Goal: Browse casually: Explore the website without a specific task or goal

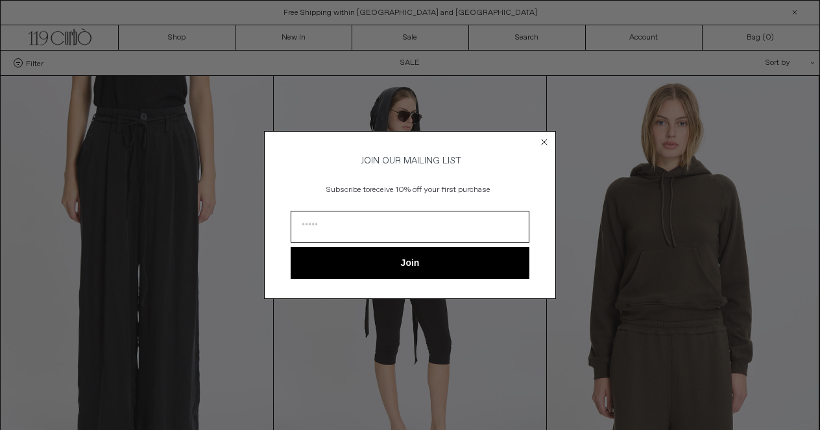
click at [546, 140] on circle "Close dialog" at bounding box center [545, 142] width 12 height 12
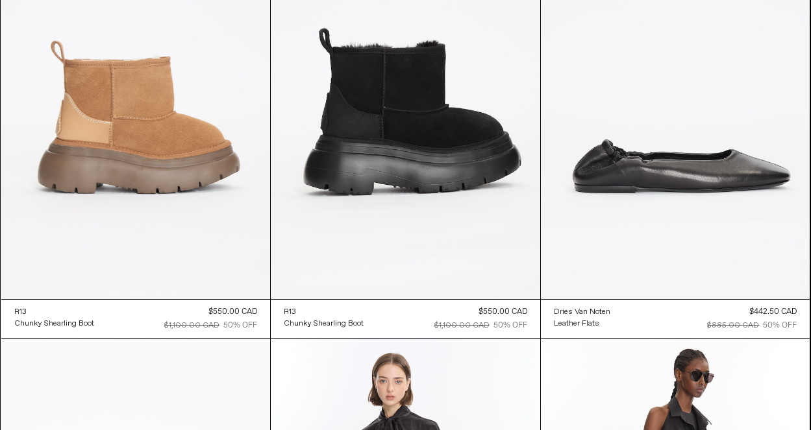
scroll to position [17919, 0]
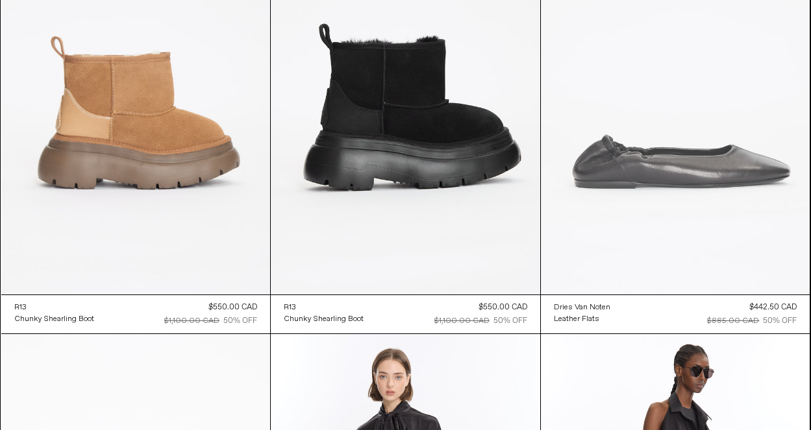
click at [689, 184] on at bounding box center [675, 93] width 269 height 404
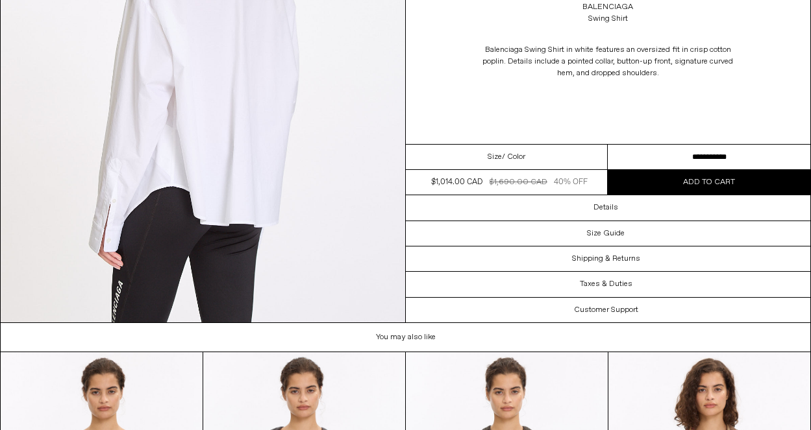
scroll to position [1770, 0]
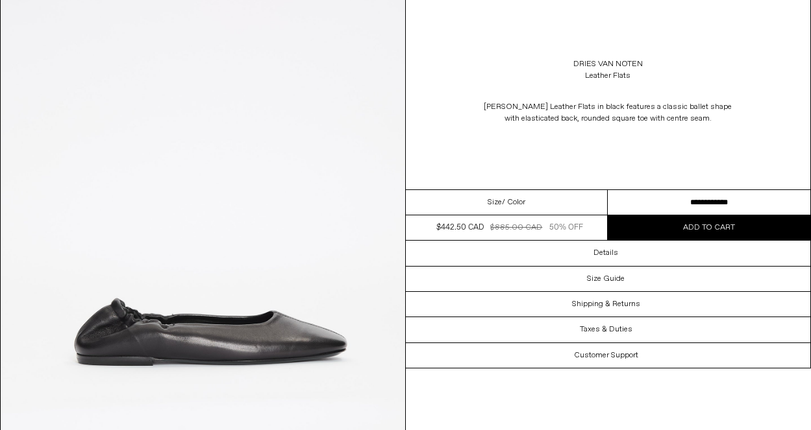
scroll to position [87, 0]
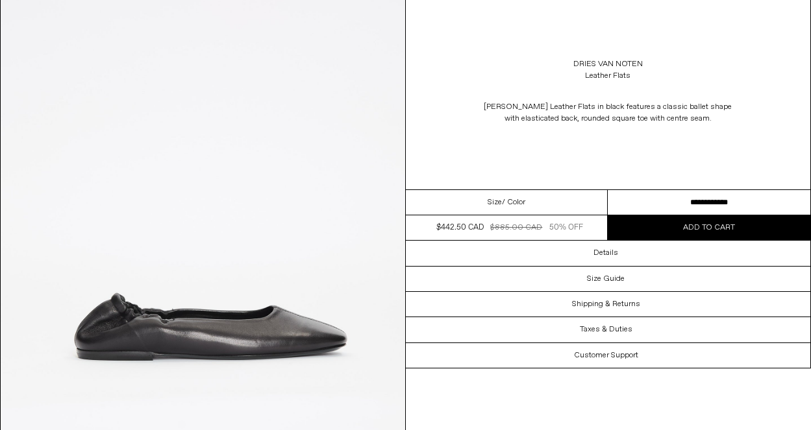
click at [514, 202] on span "/ Color" at bounding box center [513, 203] width 23 height 12
click at [713, 199] on select "**********" at bounding box center [709, 202] width 203 height 25
select select "**********"
click at [608, 190] on select "**********" at bounding box center [709, 202] width 203 height 25
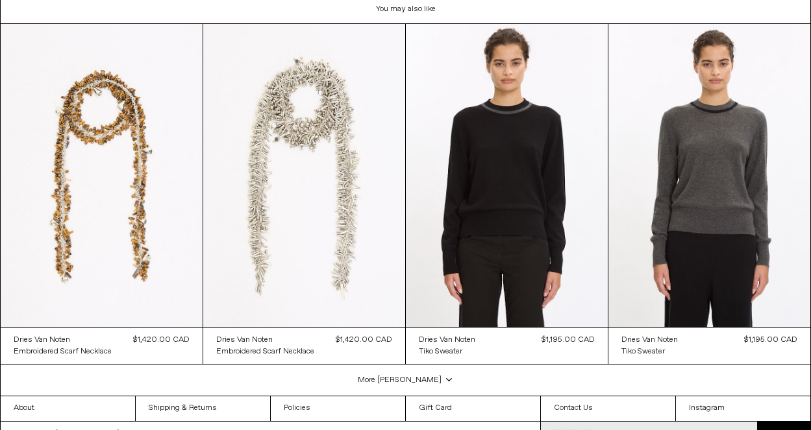
scroll to position [2611, 0]
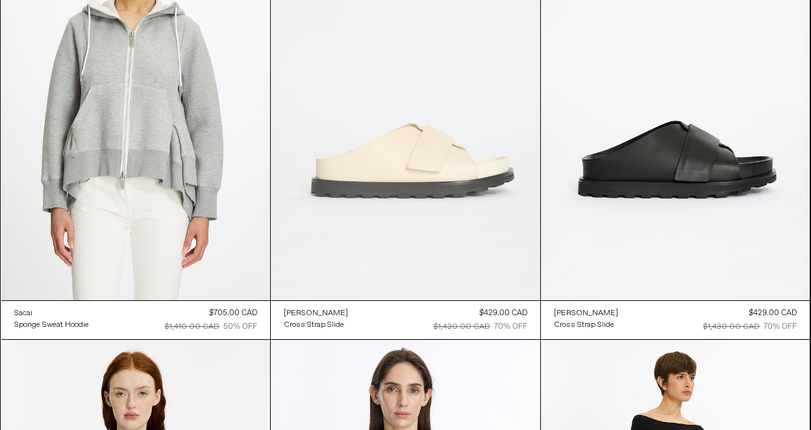
scroll to position [26341, 0]
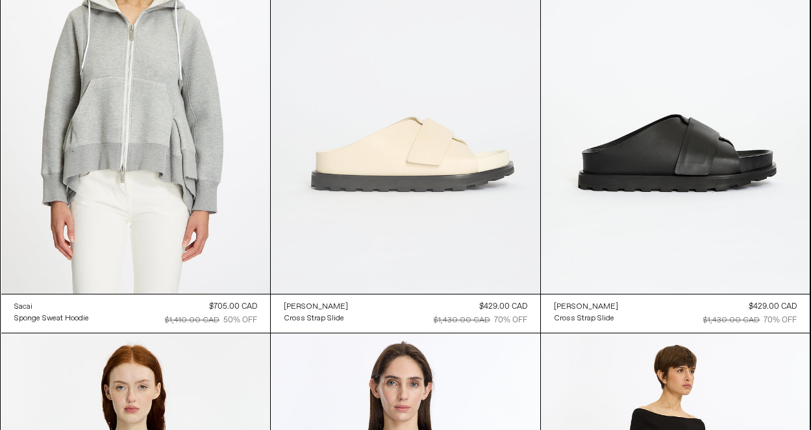
click at [429, 196] on at bounding box center [405, 92] width 269 height 404
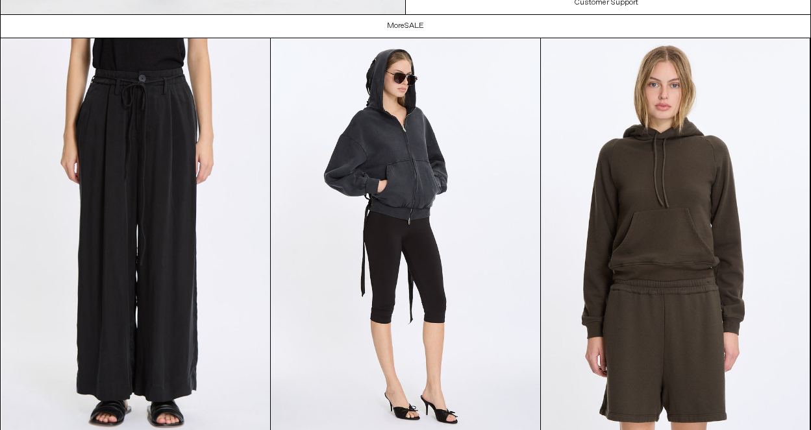
scroll to position [1579, 0]
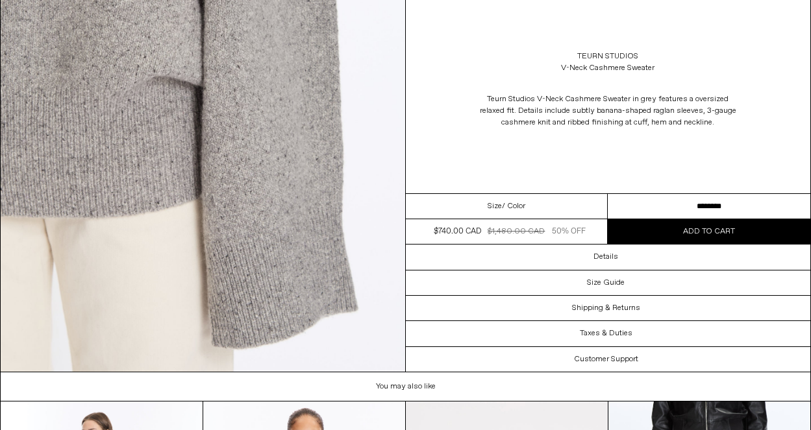
scroll to position [2230, 0]
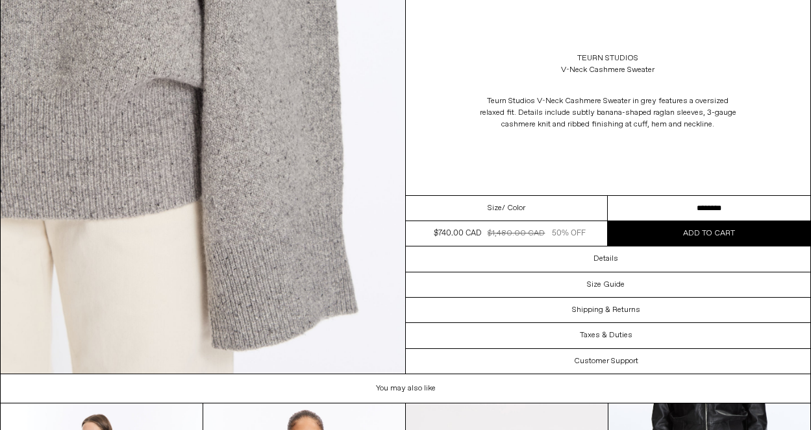
click at [698, 207] on select "**********" at bounding box center [709, 208] width 203 height 25
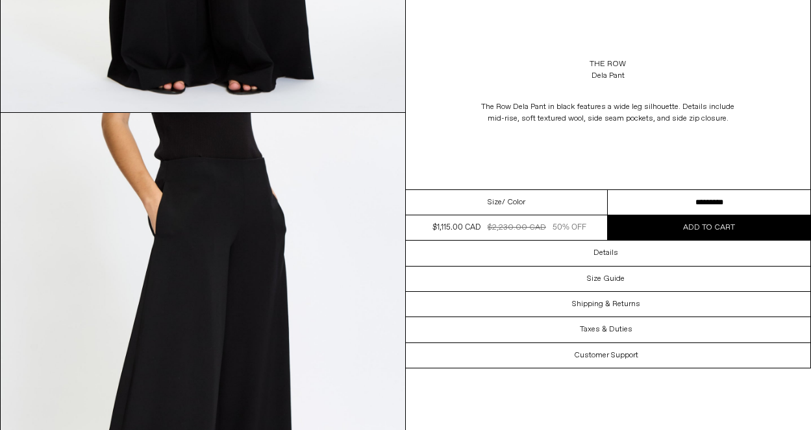
scroll to position [976, 0]
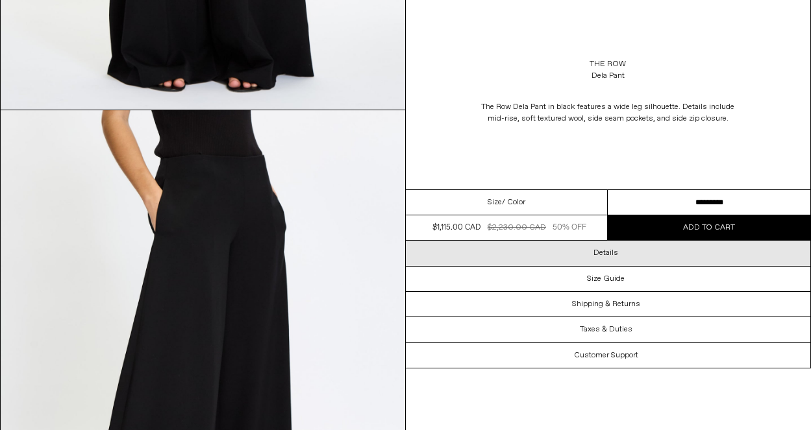
click at [613, 252] on h3 "Details" at bounding box center [605, 253] width 25 height 9
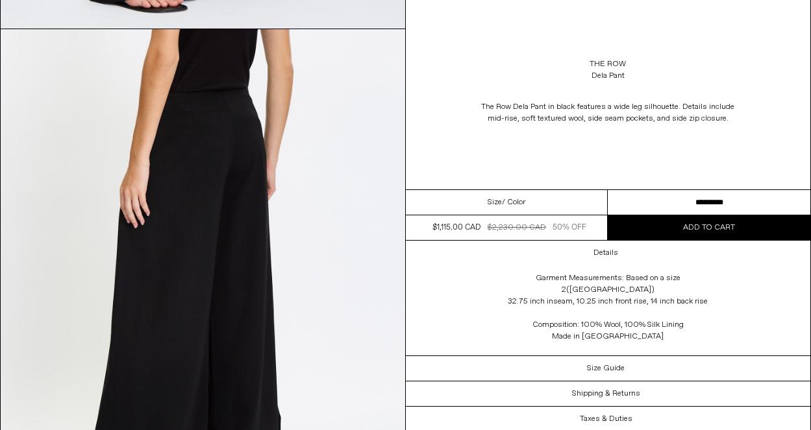
scroll to position [1544, 0]
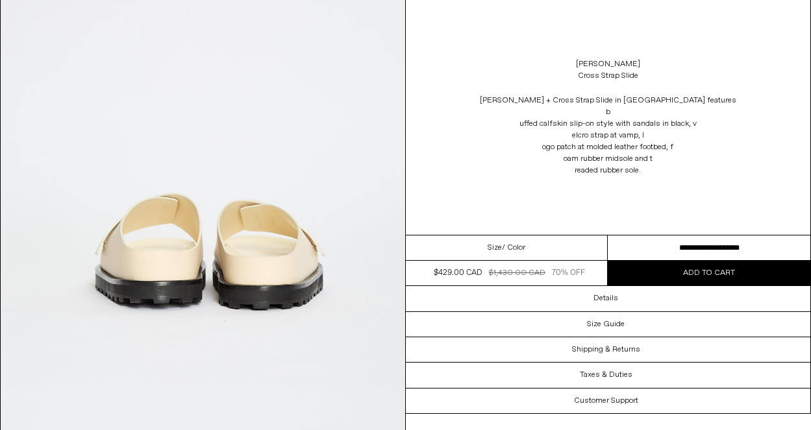
scroll to position [1662, 0]
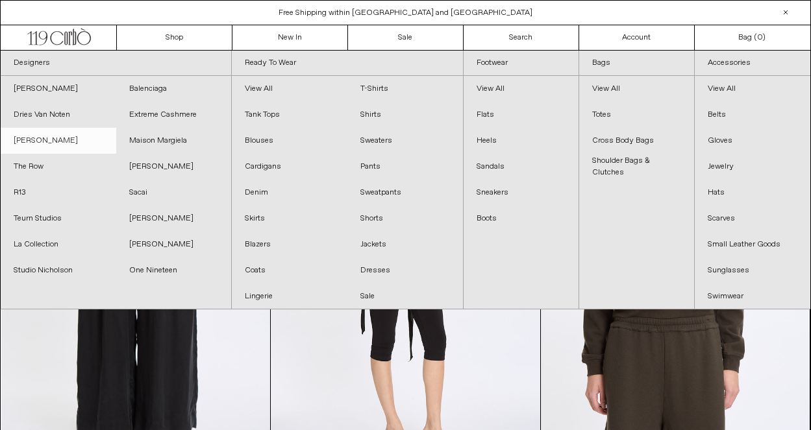
click at [27, 136] on link "[PERSON_NAME]" at bounding box center [59, 141] width 116 height 26
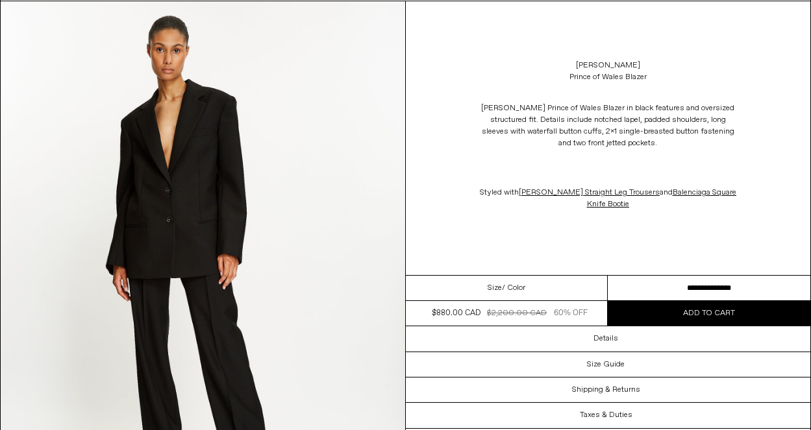
scroll to position [84, 0]
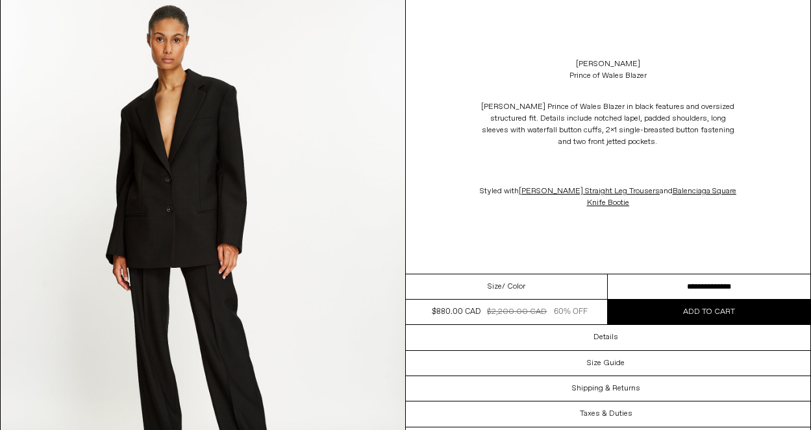
click at [708, 284] on select "**********" at bounding box center [709, 287] width 203 height 25
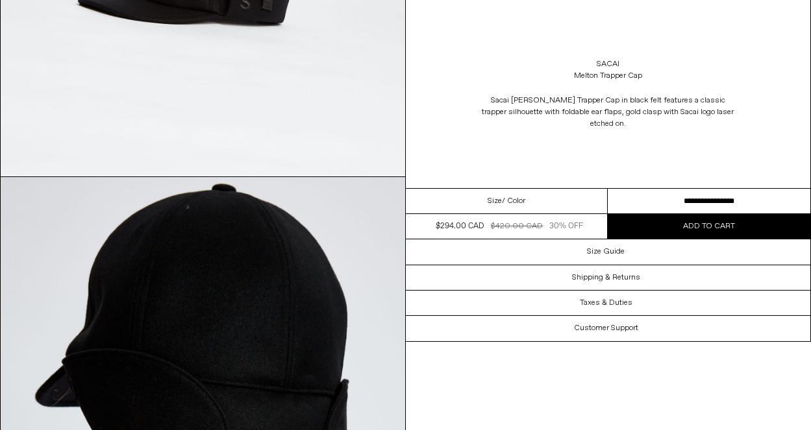
scroll to position [1374, 0]
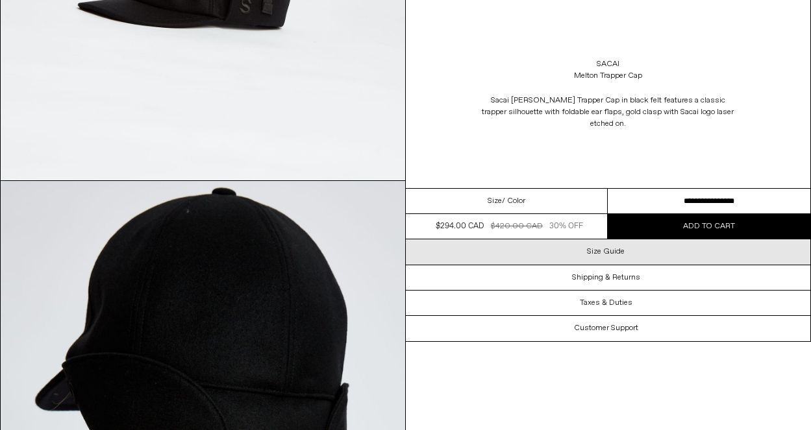
click at [605, 247] on h3 "Size Guide" at bounding box center [606, 251] width 38 height 9
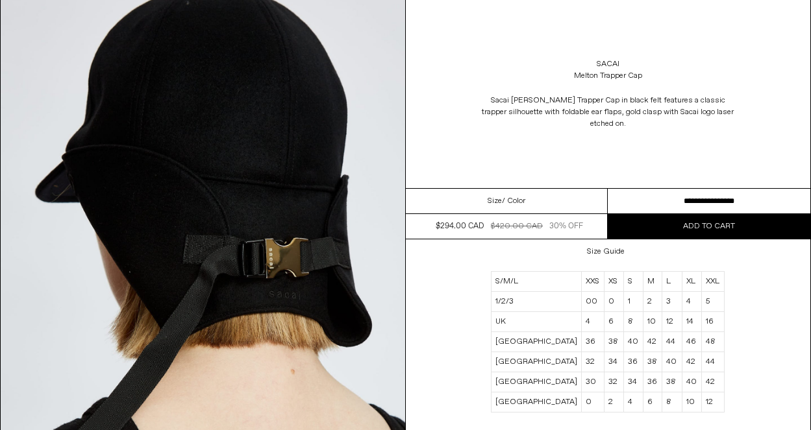
scroll to position [1591, 0]
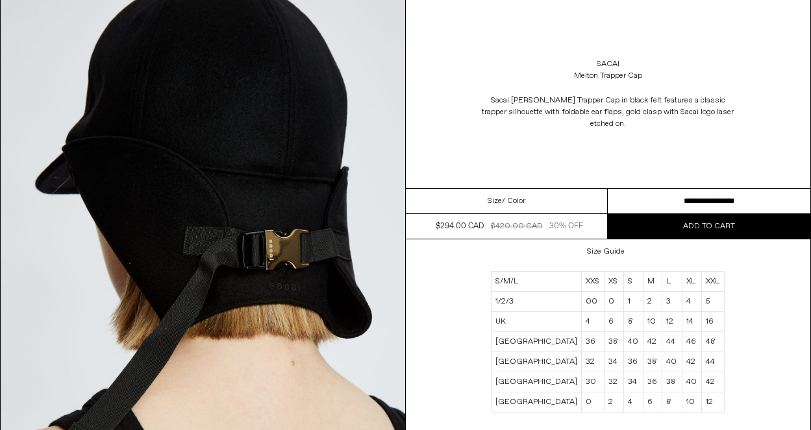
click at [719, 190] on select "**********" at bounding box center [709, 201] width 203 height 25
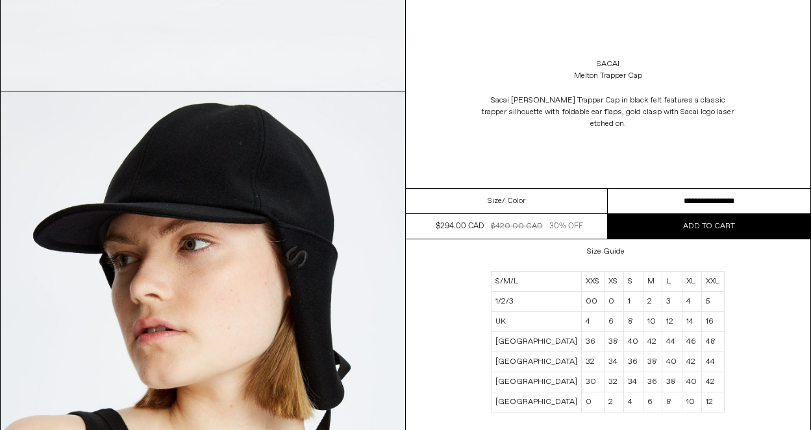
scroll to position [450, 0]
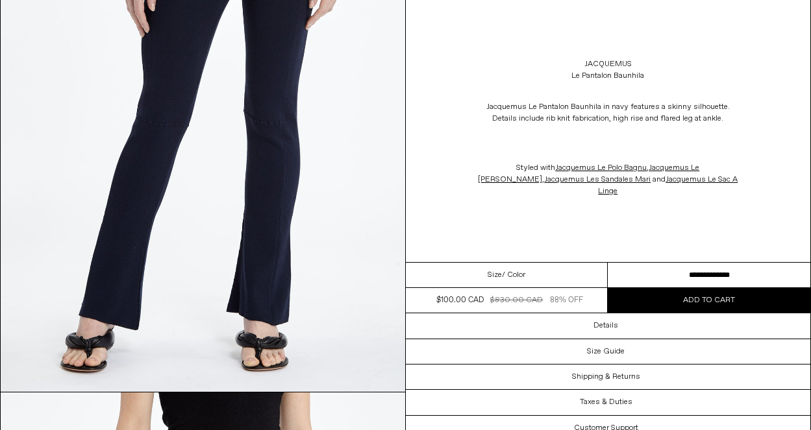
scroll to position [900, 0]
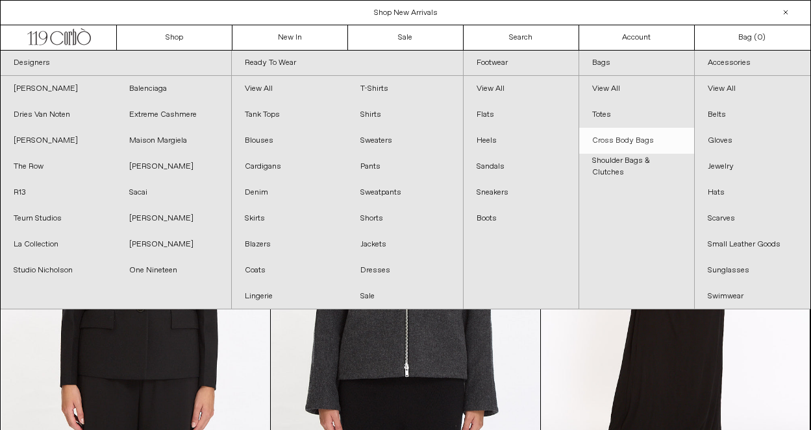
click at [614, 139] on link "Cross Body Bags" at bounding box center [636, 141] width 115 height 26
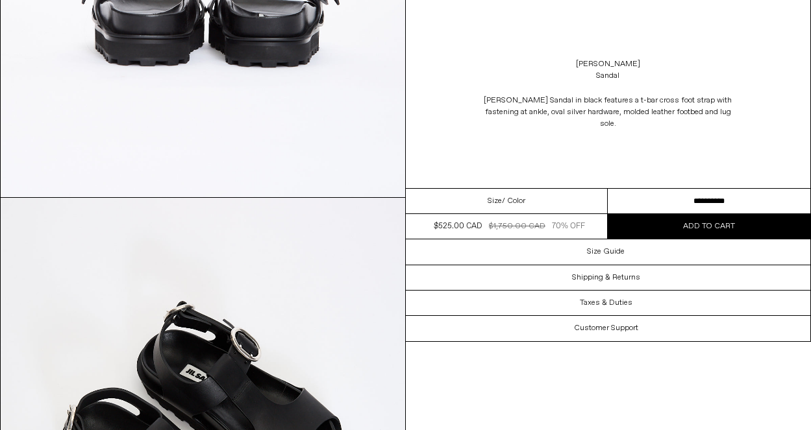
scroll to position [1883, 0]
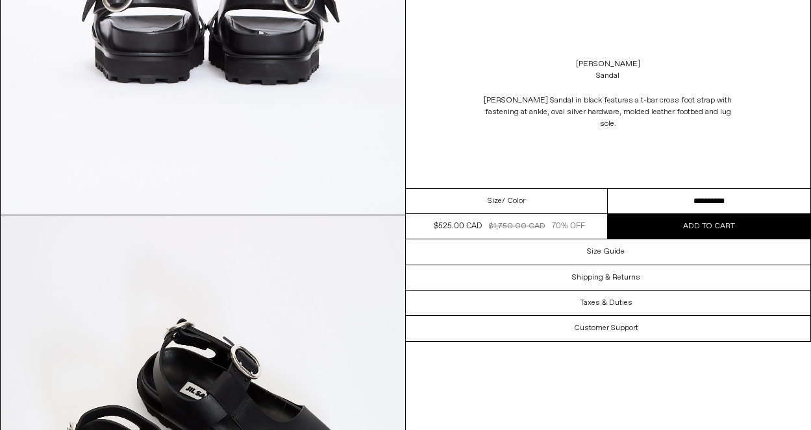
click at [707, 189] on select "**********" at bounding box center [709, 201] width 203 height 25
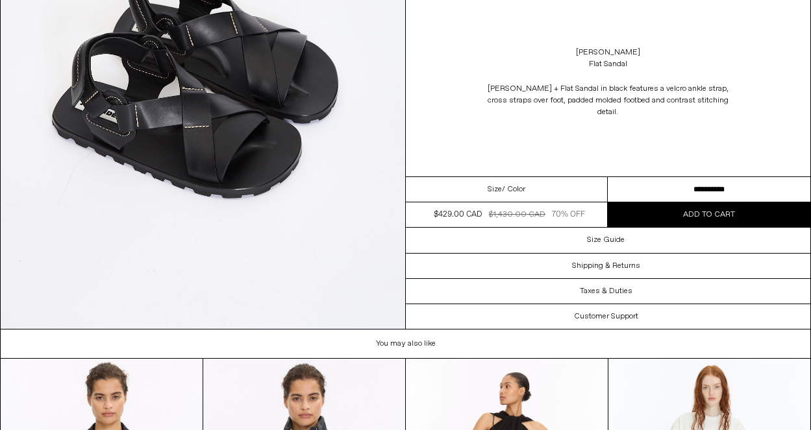
scroll to position [2276, 0]
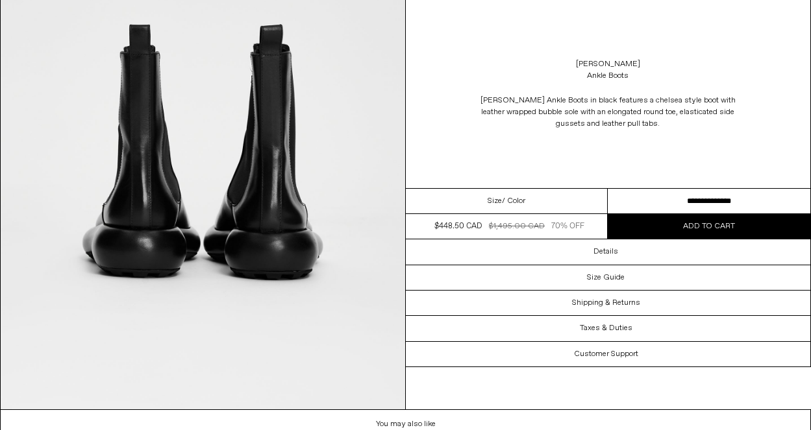
scroll to position [1675, 0]
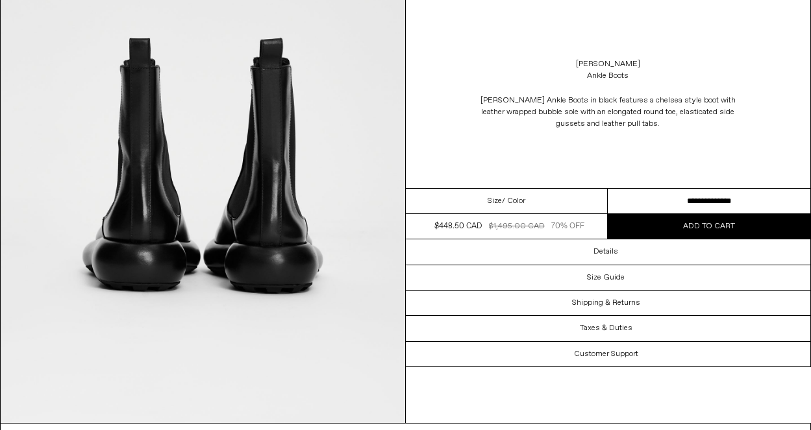
click at [679, 202] on select "**********" at bounding box center [709, 201] width 203 height 25
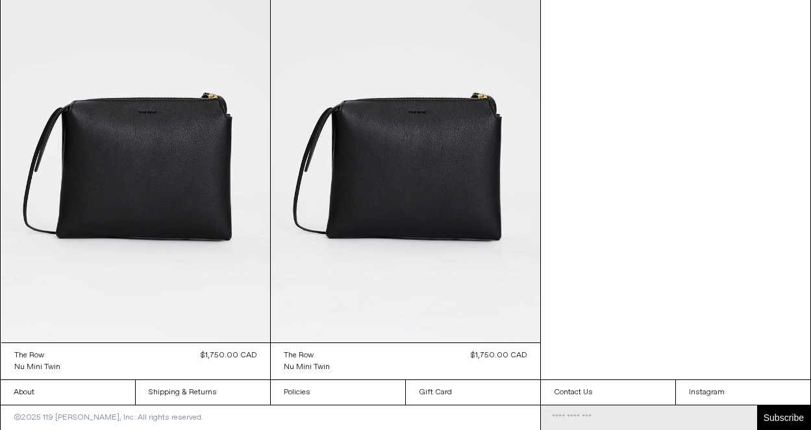
scroll to position [582, 0]
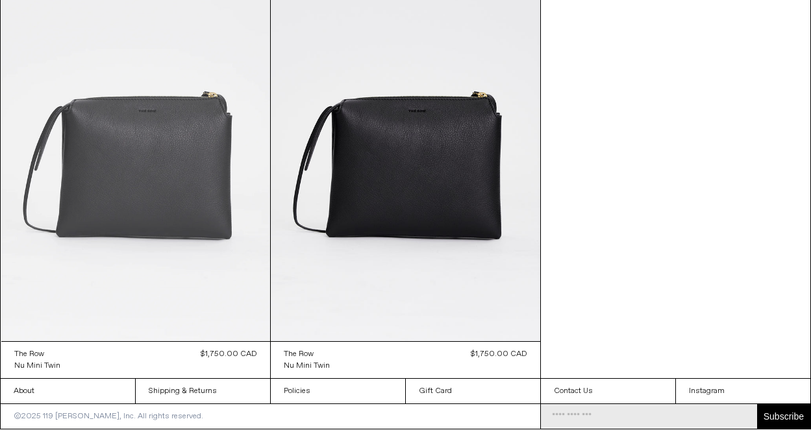
click at [197, 217] on at bounding box center [135, 140] width 269 height 404
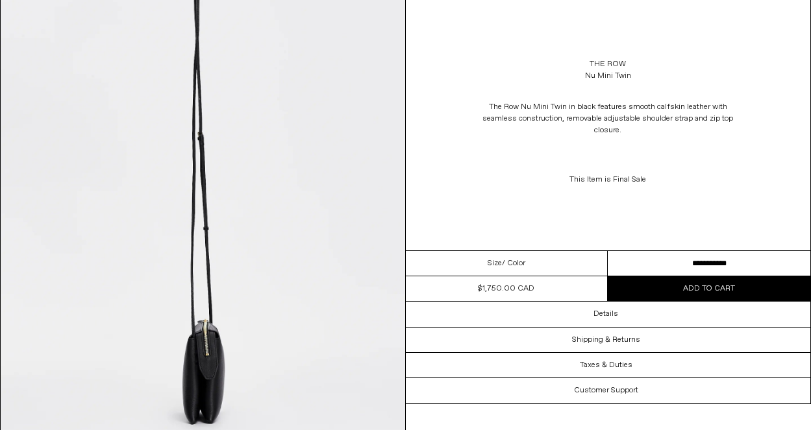
scroll to position [1642, 0]
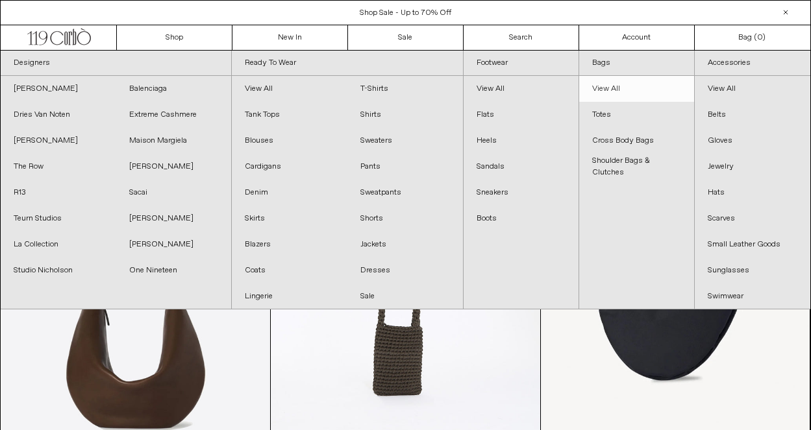
click at [615, 92] on link "View All" at bounding box center [636, 89] width 115 height 26
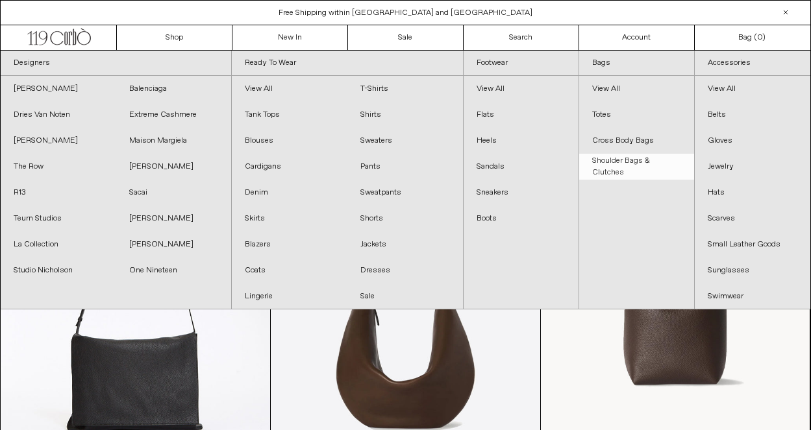
click at [610, 172] on link "Shoulder Bags & Clutches" at bounding box center [636, 167] width 115 height 26
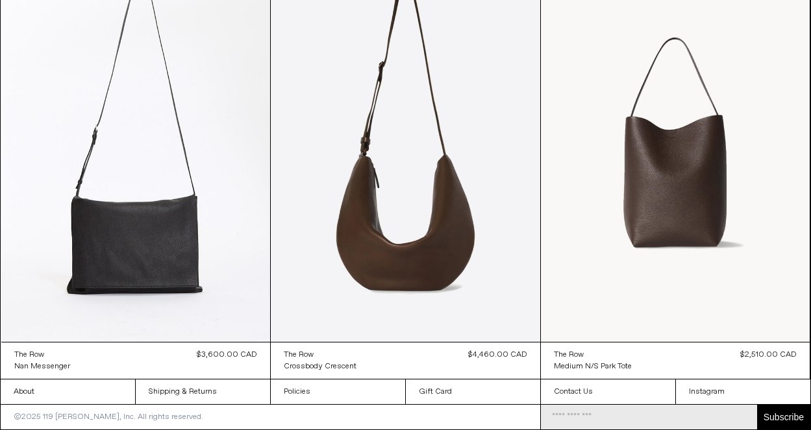
scroll to position [1678, 0]
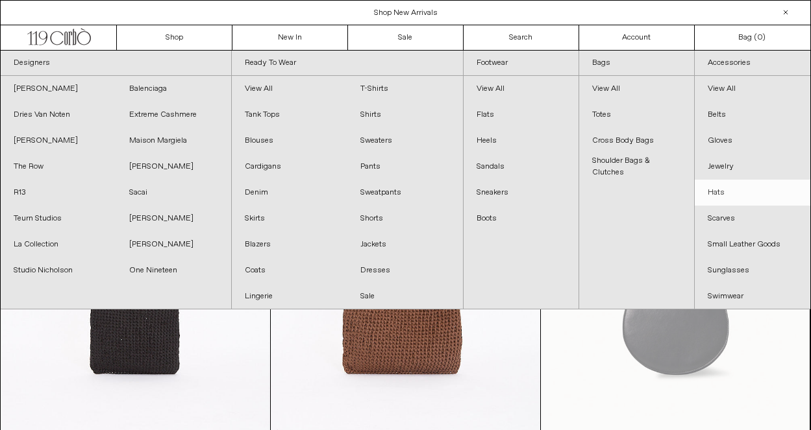
click at [722, 189] on link "Hats" at bounding box center [753, 193] width 116 height 26
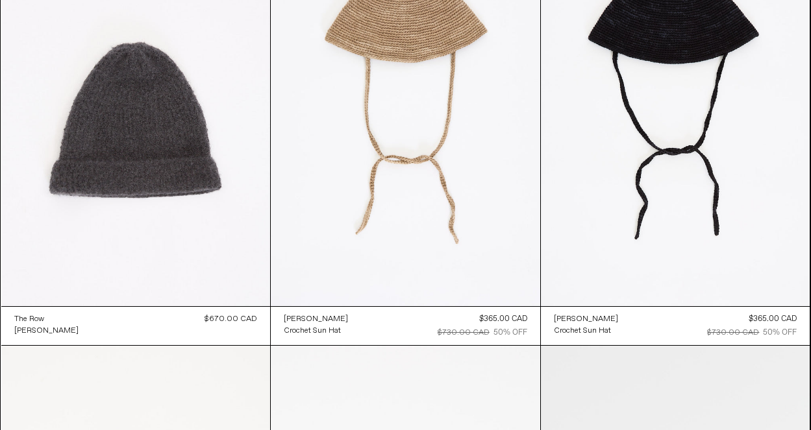
scroll to position [179, 0]
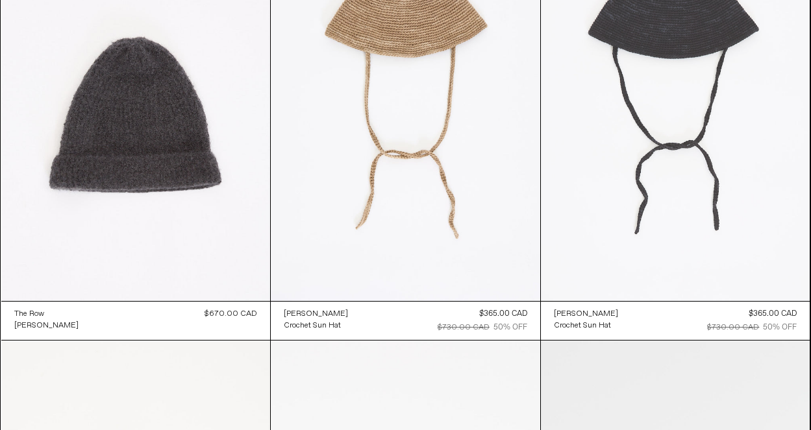
click at [687, 110] on at bounding box center [675, 99] width 269 height 404
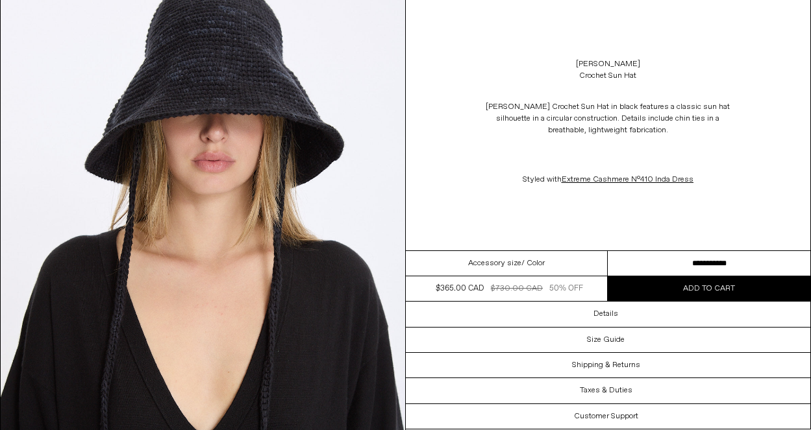
scroll to position [2648, 0]
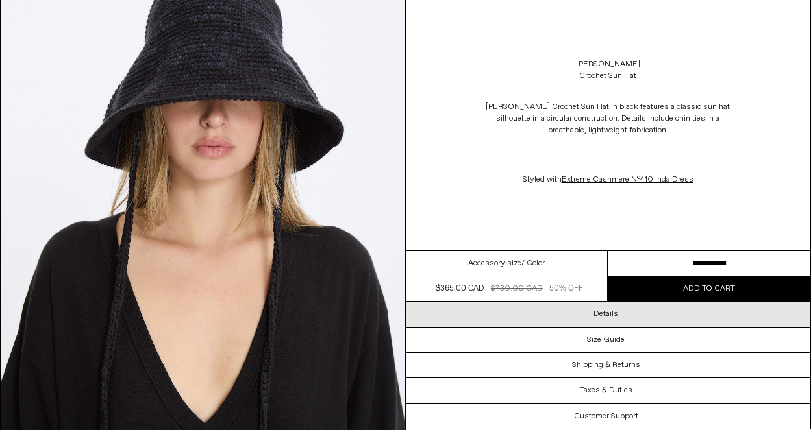
click at [612, 319] on div "Details" at bounding box center [608, 314] width 405 height 25
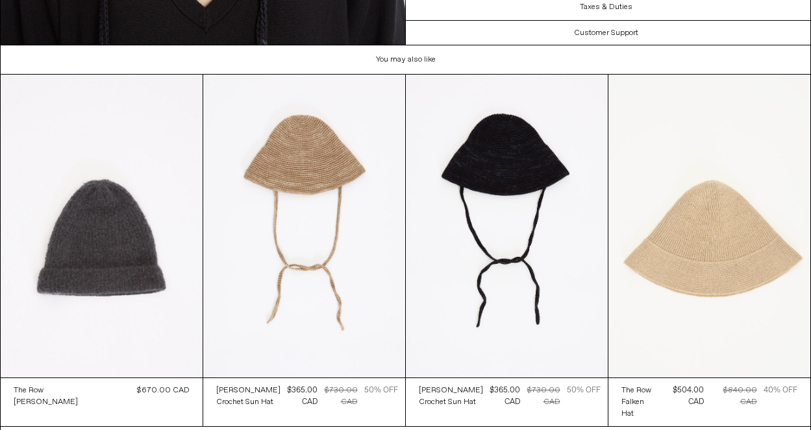
scroll to position [3064, 0]
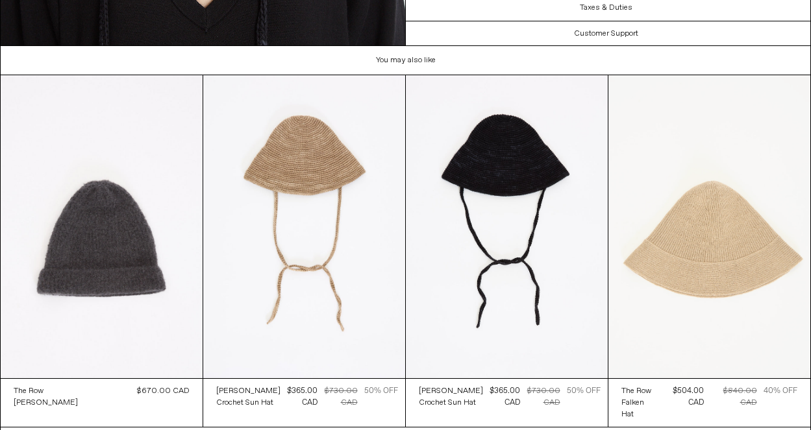
click at [710, 237] on at bounding box center [709, 226] width 202 height 303
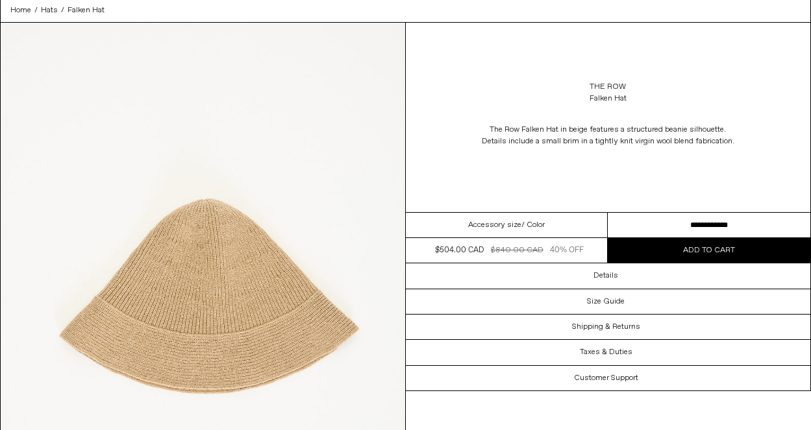
scroll to position [79, 0]
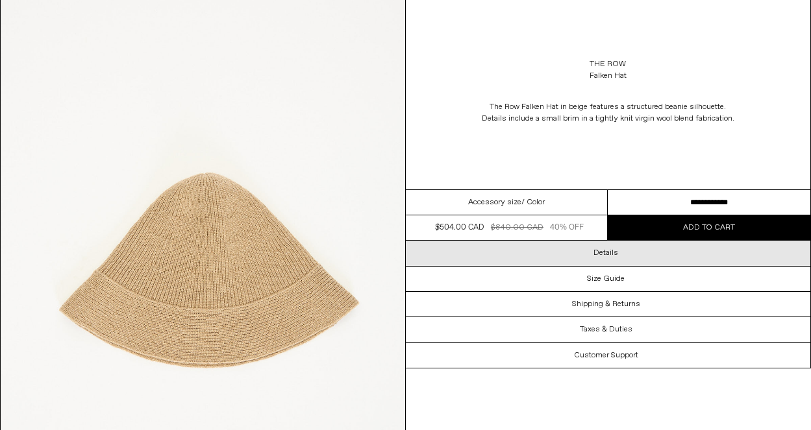
click at [608, 254] on h3 "Details" at bounding box center [605, 253] width 25 height 9
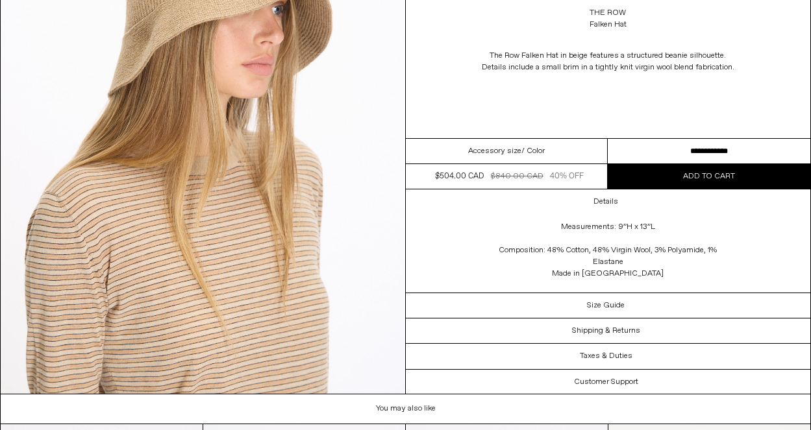
scroll to position [1195, 0]
